Goal: Find specific page/section: Find specific page/section

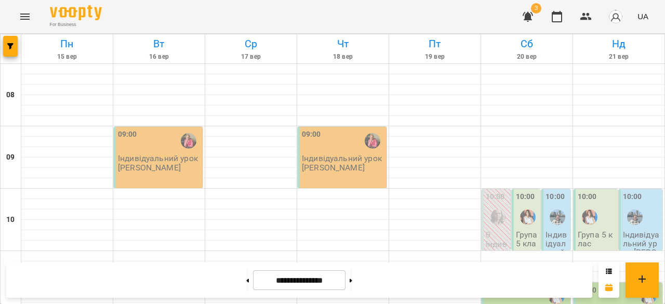
scroll to position [624, 0]
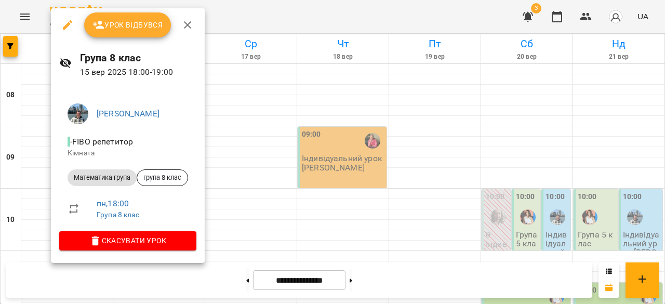
click at [268, 233] on div at bounding box center [332, 152] width 665 height 304
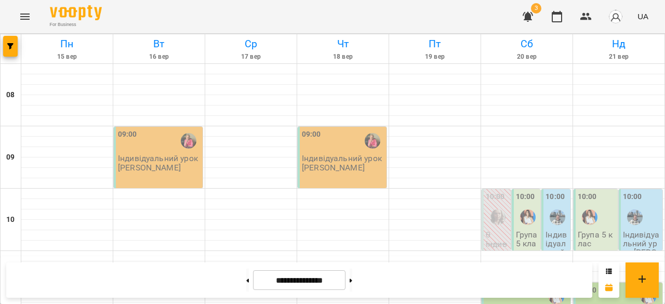
scroll to position [599, 0]
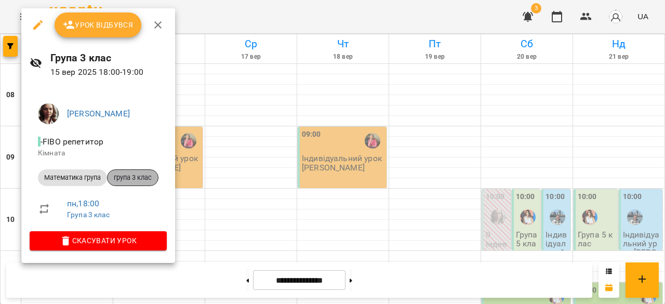
click at [136, 174] on span "група 3 клас" at bounding box center [133, 177] width 50 height 9
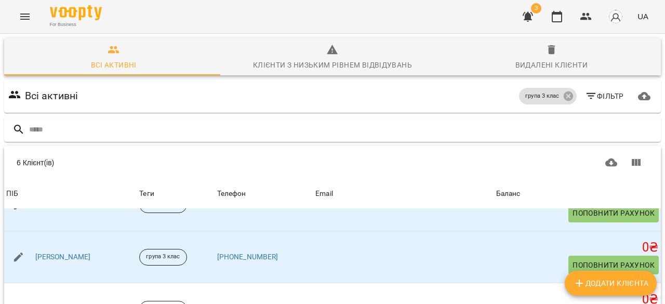
scroll to position [157, 0]
click at [552, 16] on icon "button" at bounding box center [557, 16] width 12 height 12
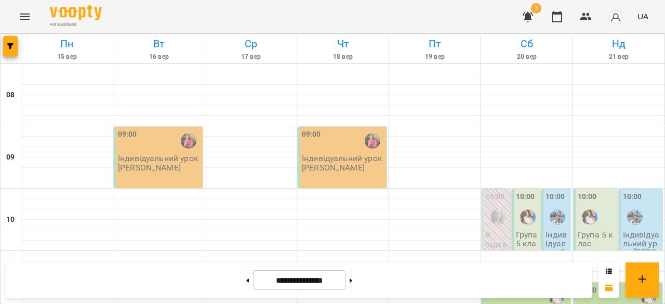
scroll to position [593, 0]
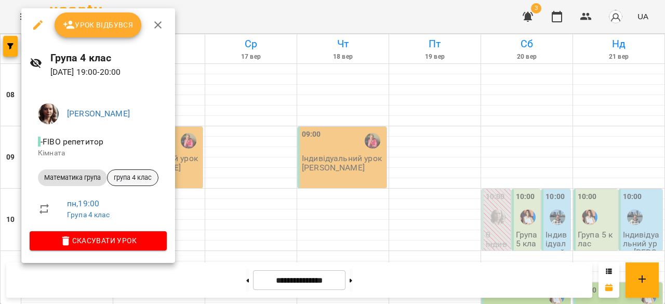
click at [132, 173] on div "група 4 клас" at bounding box center [132, 177] width 51 height 17
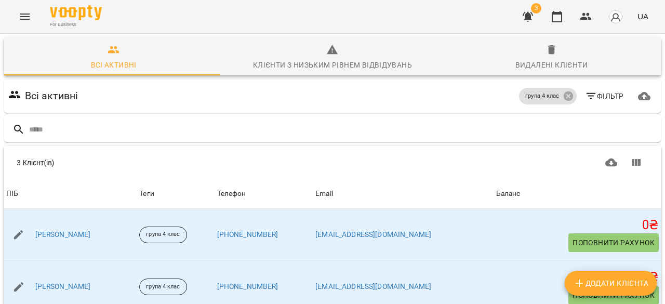
scroll to position [83, 0]
click at [565, 15] on button "button" at bounding box center [557, 16] width 25 height 25
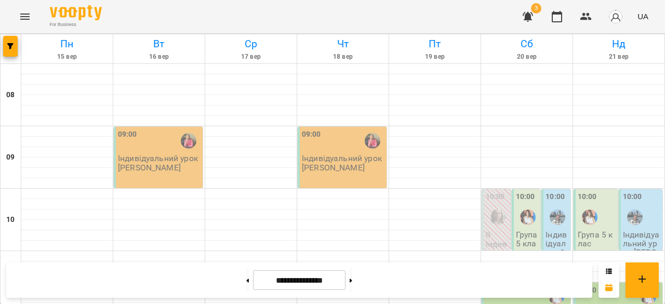
scroll to position [610, 0]
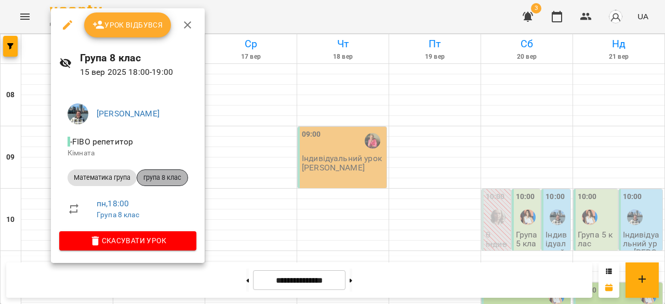
click at [155, 174] on span "група 8 клас" at bounding box center [162, 177] width 50 height 9
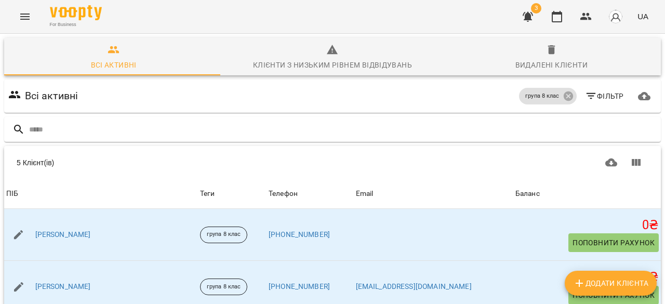
scroll to position [30, 0]
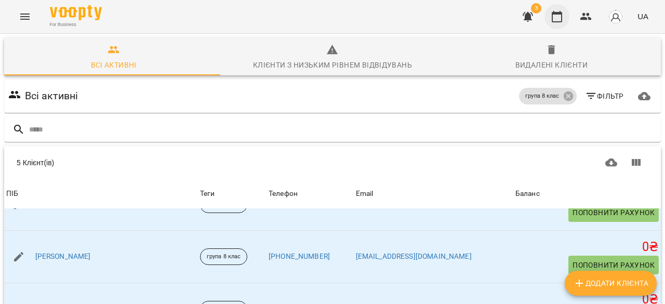
click at [553, 19] on icon "button" at bounding box center [557, 16] width 10 height 11
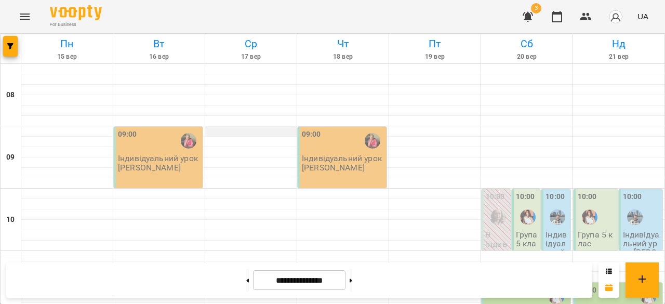
scroll to position [511, 0]
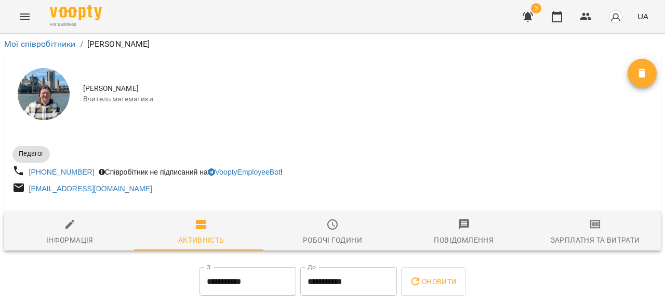
click at [327, 236] on div "Робочі години" at bounding box center [332, 240] width 59 height 12
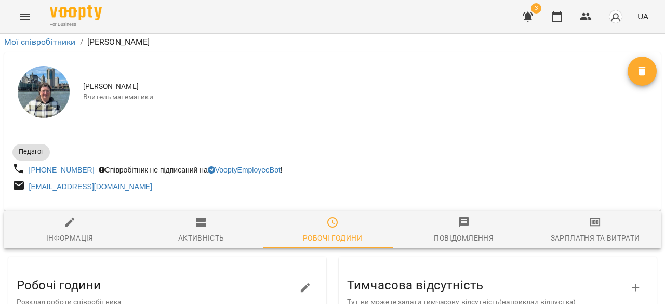
scroll to position [432, 0]
